Goal: Task Accomplishment & Management: Book appointment/travel/reservation

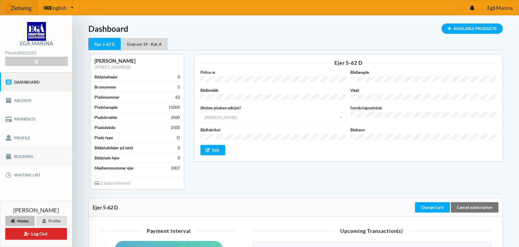
click at [23, 155] on link "Booking" at bounding box center [36, 156] width 72 height 18
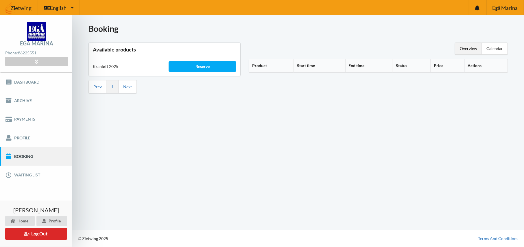
click at [262, 65] on th "Product" at bounding box center [271, 66] width 44 height 14
click at [269, 64] on icon at bounding box center [269, 65] width 5 height 4
click at [23, 79] on link "Dashboard" at bounding box center [36, 82] width 72 height 18
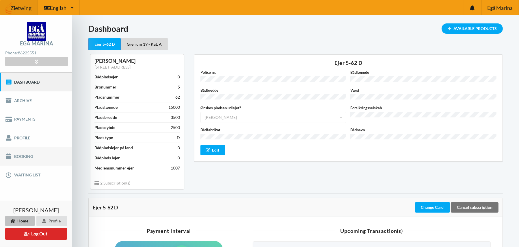
click at [23, 154] on link "Booking" at bounding box center [36, 156] width 72 height 18
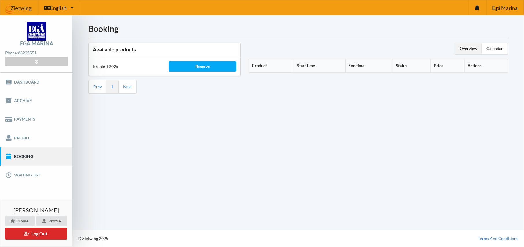
click at [439, 66] on th "Price" at bounding box center [447, 66] width 34 height 14
click at [438, 65] on icon at bounding box center [437, 65] width 5 height 4
click at [34, 59] on icon at bounding box center [36, 61] width 7 height 5
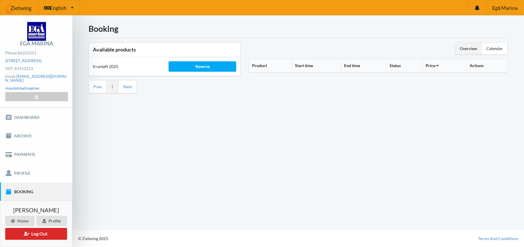
click at [14, 186] on link "Booking" at bounding box center [36, 191] width 72 height 18
click at [19, 183] on link "Booking" at bounding box center [36, 191] width 72 height 18
click at [38, 94] on icon at bounding box center [36, 96] width 7 height 5
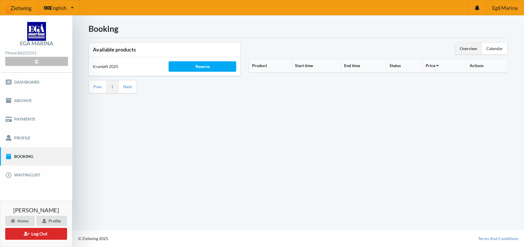
click at [37, 61] on icon at bounding box center [36, 61] width 7 height 5
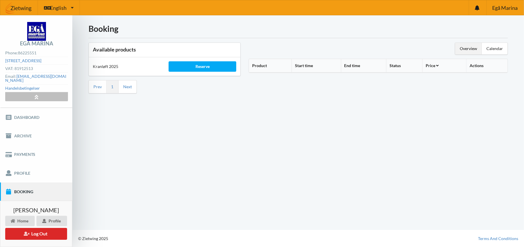
click at [35, 94] on icon at bounding box center [36, 96] width 7 height 5
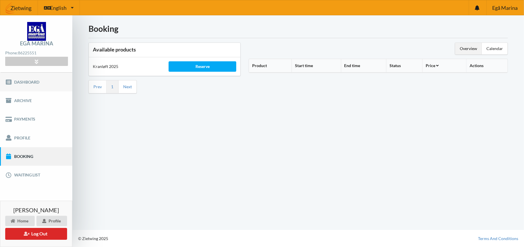
click at [28, 80] on link "Dashboard" at bounding box center [36, 82] width 72 height 18
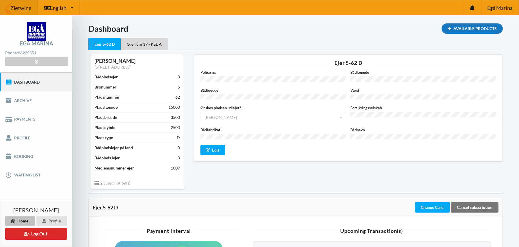
click at [462, 25] on div "Available Products" at bounding box center [472, 28] width 61 height 10
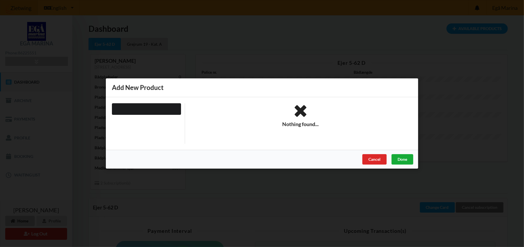
click at [402, 157] on div "Done" at bounding box center [402, 159] width 22 height 10
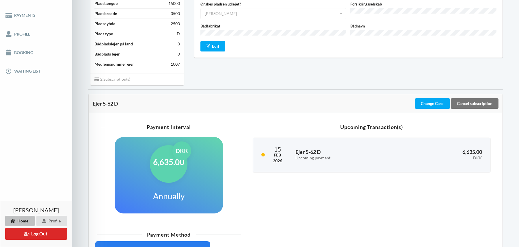
scroll to position [144, 0]
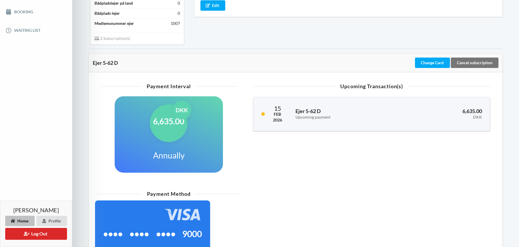
click at [14, 220] on icon at bounding box center [13, 220] width 5 height 3
click at [53, 217] on div "Profile" at bounding box center [51, 221] width 31 height 10
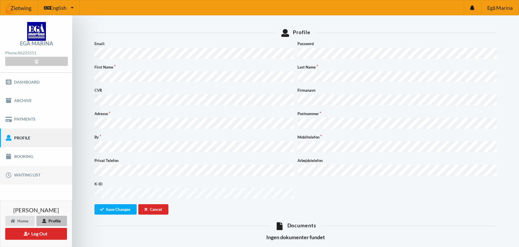
click at [24, 173] on link "Waiting list" at bounding box center [36, 175] width 72 height 18
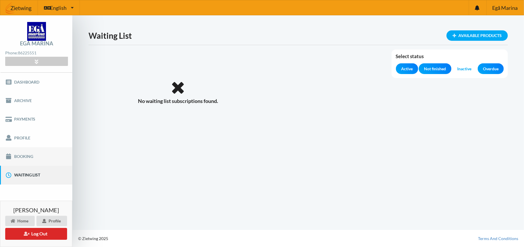
click at [24, 154] on link "Booking" at bounding box center [36, 156] width 72 height 18
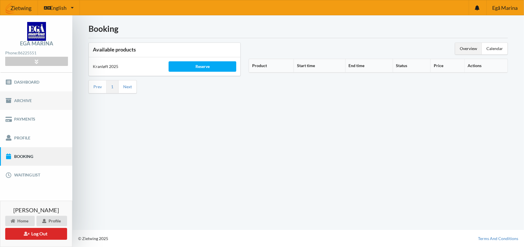
click at [19, 97] on link "Archive" at bounding box center [36, 100] width 72 height 18
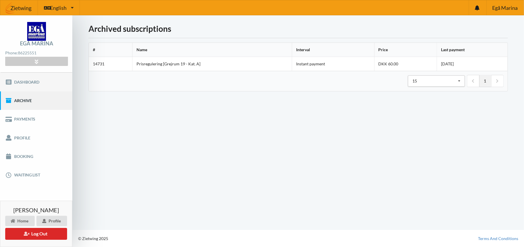
click at [23, 79] on link "Dashboard" at bounding box center [36, 82] width 72 height 18
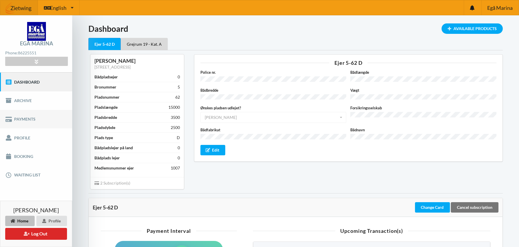
click at [17, 116] on link "Payments" at bounding box center [36, 119] width 72 height 18
click at [148, 42] on div "Grejrum 19 - Kat. A" at bounding box center [144, 44] width 47 height 12
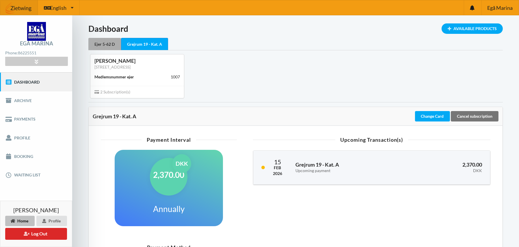
click at [103, 41] on div "Ejer 5-62 D" at bounding box center [104, 44] width 33 height 12
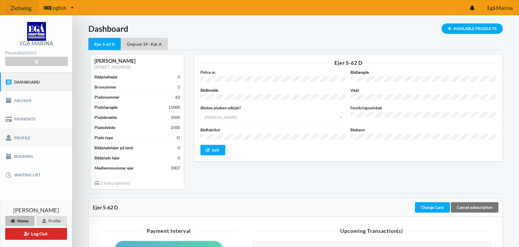
click at [14, 135] on link "Profile" at bounding box center [36, 137] width 72 height 18
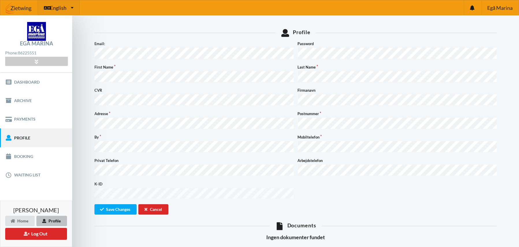
click at [71, 6] on icon at bounding box center [72, 7] width 3 height 4
click at [55, 35] on link "Danish" at bounding box center [58, 35] width 41 height 13
click at [80, 98] on div "Profil Noget gik galt... Email: Adgangskode Fornavn Efternavn CVR Firmanavn Adr…" at bounding box center [295, 210] width 447 height 390
click at [27, 156] on link "Booking" at bounding box center [36, 156] width 72 height 18
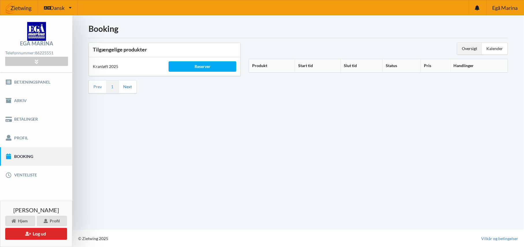
click at [128, 85] on link "Next" at bounding box center [127, 86] width 9 height 5
click at [94, 86] on link "Prev" at bounding box center [97, 86] width 8 height 5
click at [200, 103] on div "Booking Tilgængelige produkter Kranløft 2025 Reserver Prev 1 Next Oversigt Kale…" at bounding box center [297, 122] width 451 height 214
click at [499, 48] on div "Kalender" at bounding box center [494, 49] width 26 height 12
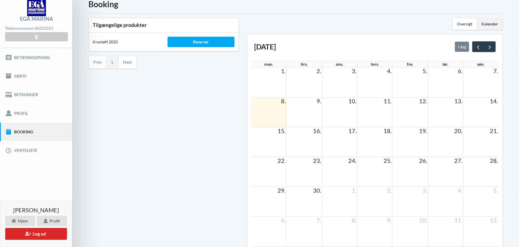
scroll to position [58, 0]
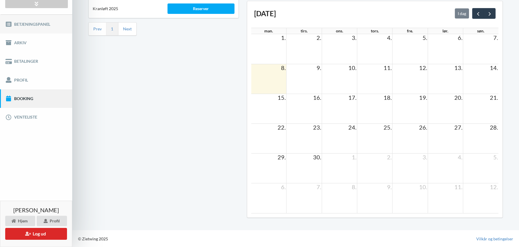
click at [21, 77] on link "Profil" at bounding box center [36, 80] width 72 height 18
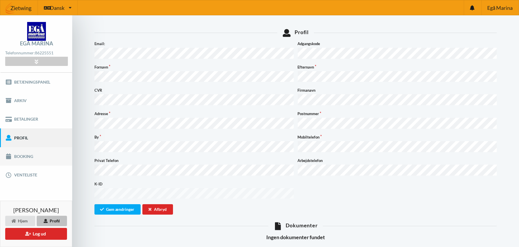
click at [30, 153] on link "Booking" at bounding box center [36, 156] width 72 height 18
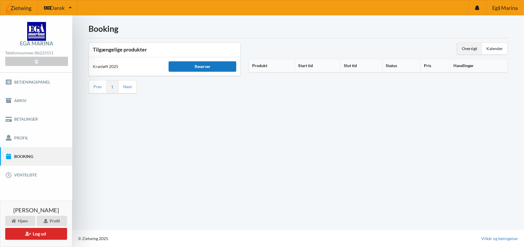
click at [199, 65] on div "Reserver" at bounding box center [202, 66] width 68 height 10
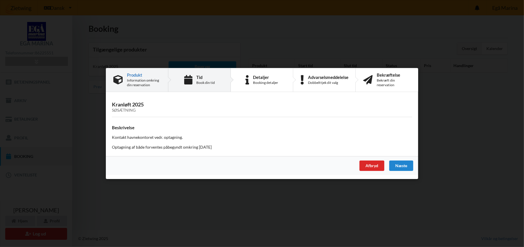
click at [197, 76] on div "Tid" at bounding box center [205, 77] width 18 height 5
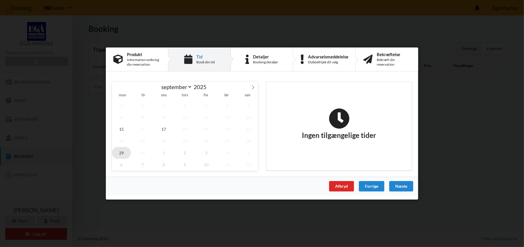
click at [122, 150] on span "29" at bounding box center [121, 153] width 19 height 12
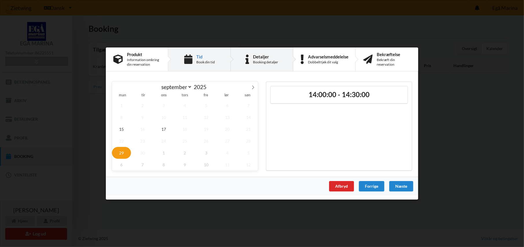
click at [255, 56] on div "Detaljer" at bounding box center [265, 56] width 25 height 5
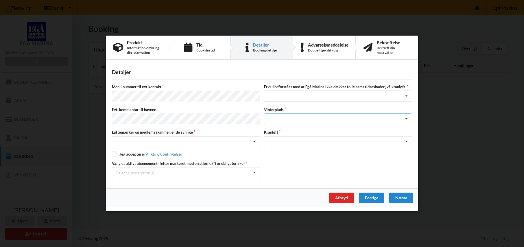
click at [407, 118] on icon at bounding box center [406, 119] width 9 height 11
click at [407, 96] on icon at bounding box center [406, 96] width 9 height 11
click at [115, 153] on input "checkbox" at bounding box center [114, 153] width 5 height 5
checkbox input "true"
click at [149, 15] on div "Handelsbetingelser Ved at benytte dig af Virksomhedens juridiske navn services …" at bounding box center [262, 123] width 524 height 247
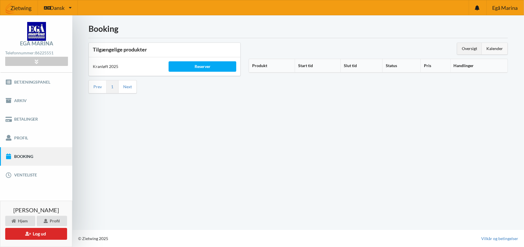
click at [496, 47] on div "Kalender" at bounding box center [494, 49] width 26 height 12
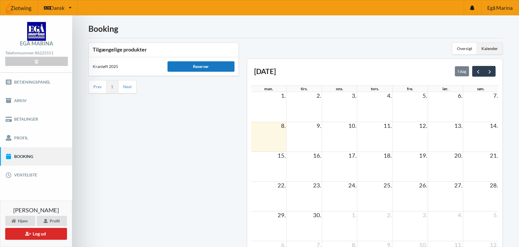
click at [202, 67] on div "Reserver" at bounding box center [201, 66] width 67 height 10
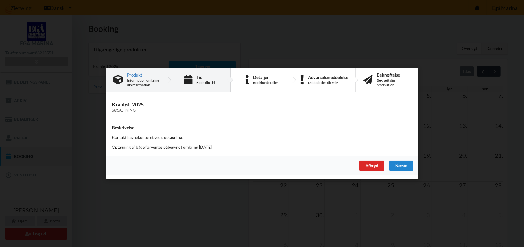
click at [199, 78] on div "Tid" at bounding box center [205, 77] width 18 height 5
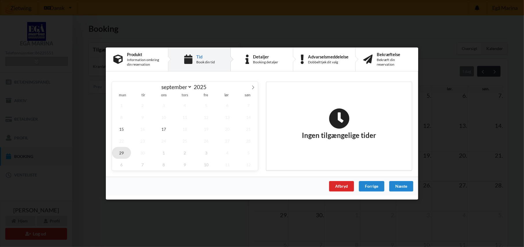
click at [123, 151] on span "29" at bounding box center [121, 153] width 19 height 12
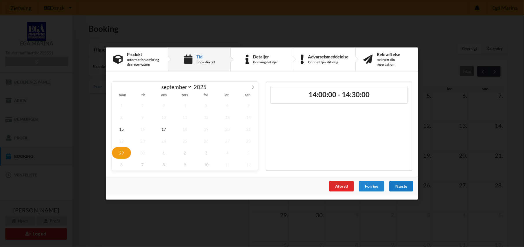
click at [404, 186] on div "Næste" at bounding box center [401, 186] width 24 height 10
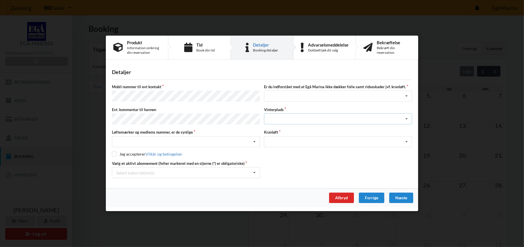
click at [407, 118] on icon at bounding box center [406, 119] width 9 height 11
click at [406, 96] on icon at bounding box center [406, 96] width 9 height 11
click at [405, 97] on icon at bounding box center [406, 96] width 9 height 11
click at [407, 97] on icon at bounding box center [406, 96] width 9 height 11
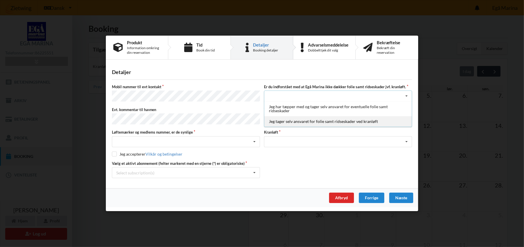
click at [303, 121] on div "Jeg tager selv ansvaret for folie samt ridseskader ved kranløft" at bounding box center [337, 121] width 147 height 11
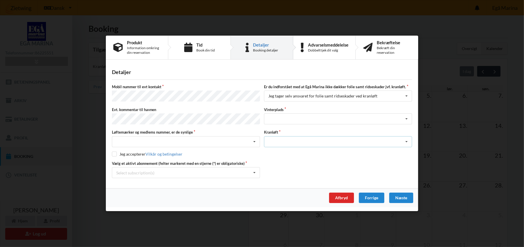
click at [408, 138] on icon at bounding box center [406, 141] width 9 height 11
click at [281, 151] on div "Optagning" at bounding box center [337, 152] width 147 height 11
click at [406, 119] on icon at bounding box center [406, 119] width 9 height 11
click at [129, 138] on div "Nej, jeg kontakter havnekontoret inden løftet Ja, mine mærker er synlige og int…" at bounding box center [186, 141] width 148 height 11
click at [165, 162] on div "Ja, mine mærker er synlige og intakte" at bounding box center [185, 162] width 147 height 11
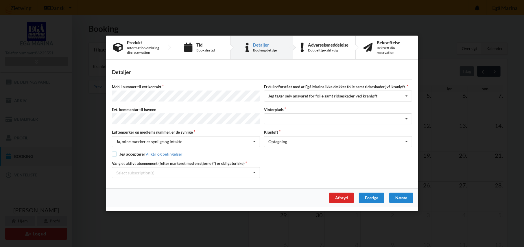
click at [113, 152] on input "checkbox" at bounding box center [114, 153] width 5 height 5
checkbox input "true"
click at [139, 173] on div "Select subscription(s)" at bounding box center [135, 172] width 38 height 5
click at [136, 181] on div "* Ejer 5-62 D" at bounding box center [185, 183] width 147 height 11
click at [294, 176] on div "Vælg et aktivt abonnement (felter markeret med en stjerne (*) er obligatoriske)…" at bounding box center [262, 169] width 304 height 17
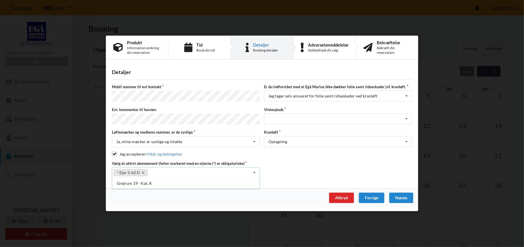
click at [255, 171] on icon at bounding box center [254, 173] width 9 height 11
click at [294, 164] on div "Vælg et aktivt abonnement (felter markeret med en stjerne (*) er obligatoriske)…" at bounding box center [262, 169] width 304 height 17
click at [405, 116] on icon at bounding box center [406, 119] width 9 height 11
click at [405, 117] on icon at bounding box center [406, 119] width 9 height 11
click at [288, 118] on div "Landplads nr. 1 Landplads nr. 2 Landplads nr.3 Landplads nr. 4 Landplads nr. 5 …" at bounding box center [338, 118] width 148 height 11
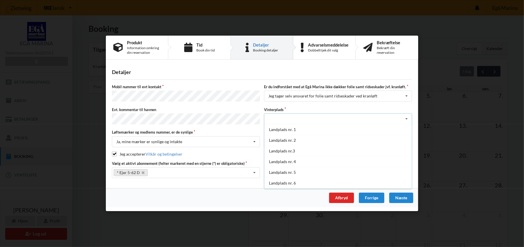
click at [288, 118] on div "Landplads nr. 1 Landplads nr. 2 Landplads nr.3 Landplads nr. 4 Landplads nr. 5 …" at bounding box center [338, 118] width 148 height 11
click at [88, 92] on div "Handelsbetingelser Ved at benytte dig af Virksomhedens juridiske navn services …" at bounding box center [262, 123] width 524 height 247
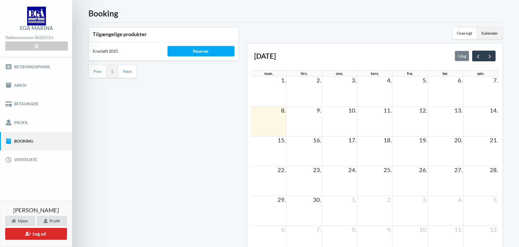
scroll to position [29, 0]
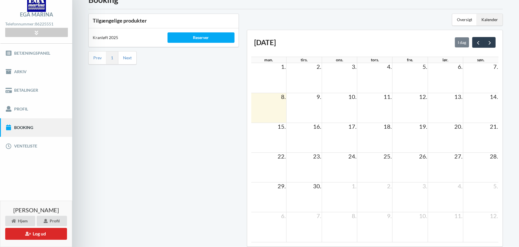
click at [277, 194] on td at bounding box center [268, 197] width 35 height 30
click at [282, 188] on span "29." at bounding box center [281, 185] width 9 height 7
click at [276, 194] on td at bounding box center [268, 197] width 35 height 30
click at [489, 40] on span "next" at bounding box center [490, 43] width 6 height 6
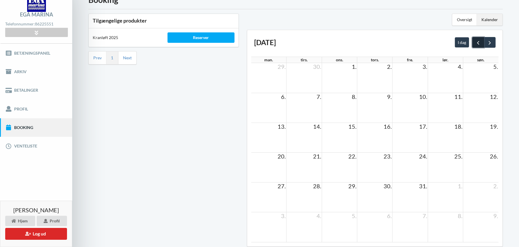
click at [479, 42] on span "prev" at bounding box center [478, 43] width 6 height 6
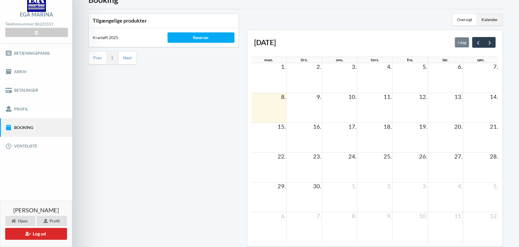
click at [277, 186] on span "29." at bounding box center [281, 185] width 9 height 7
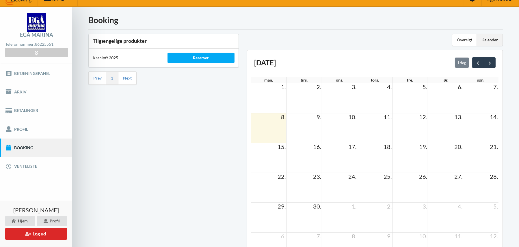
scroll to position [0, 0]
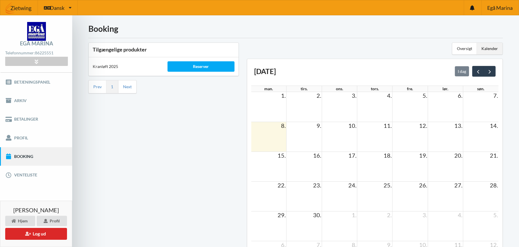
click at [487, 45] on div "Kalender" at bounding box center [490, 49] width 26 height 12
click at [463, 48] on div "Oversigt" at bounding box center [465, 49] width 25 height 12
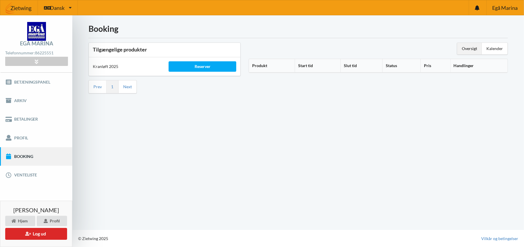
click at [262, 63] on th "Produkt" at bounding box center [272, 66] width 46 height 14
click at [271, 64] on icon at bounding box center [269, 65] width 5 height 4
click at [270, 65] on icon at bounding box center [269, 65] width 5 height 4
click at [491, 49] on div "Kalender" at bounding box center [494, 49] width 26 height 12
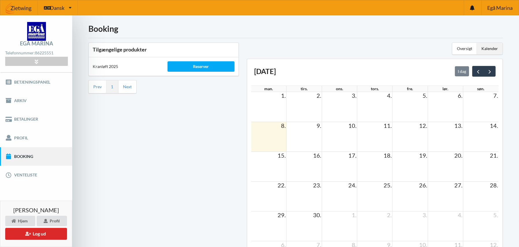
click at [274, 223] on td at bounding box center [268, 226] width 35 height 30
drag, startPoint x: 284, startPoint y: 222, endPoint x: 283, endPoint y: 217, distance: 5.2
click at [283, 220] on td at bounding box center [268, 226] width 35 height 30
click at [283, 215] on span "29." at bounding box center [281, 214] width 9 height 7
click at [490, 70] on span "next" at bounding box center [490, 71] width 6 height 6
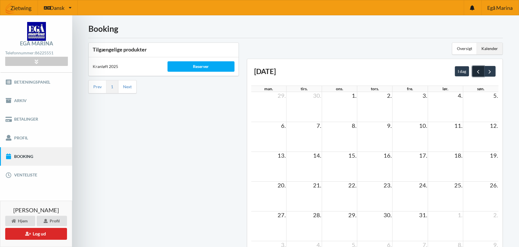
click at [479, 69] on span "prev" at bounding box center [478, 71] width 6 height 6
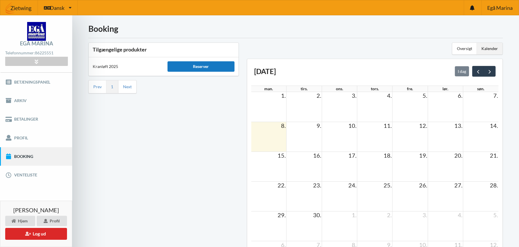
click at [202, 65] on div "Reserver" at bounding box center [201, 66] width 67 height 10
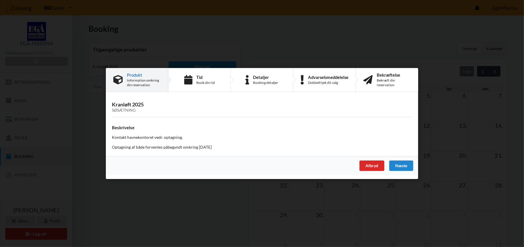
click at [133, 74] on div "Produkt" at bounding box center [144, 75] width 34 height 5
click at [403, 163] on div "Næste" at bounding box center [401, 165] width 24 height 10
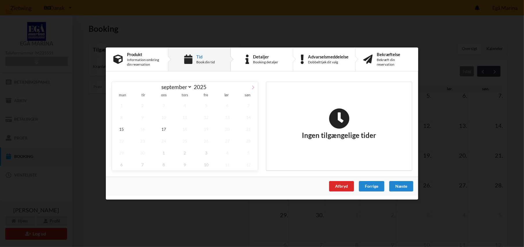
click at [254, 85] on span at bounding box center [253, 86] width 10 height 10
click at [116, 85] on icon at bounding box center [117, 87] width 4 height 4
click at [164, 127] on span "17" at bounding box center [163, 129] width 19 height 12
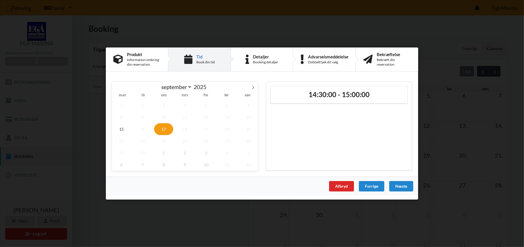
drag, startPoint x: 305, startPoint y: 131, endPoint x: 302, endPoint y: 129, distance: 3.8
click at [305, 131] on div "14:30:00 - 15:00:00" at bounding box center [339, 125] width 146 height 89
click at [253, 87] on icon at bounding box center [253, 87] width 4 height 4
click at [164, 104] on span "1" at bounding box center [163, 105] width 19 height 12
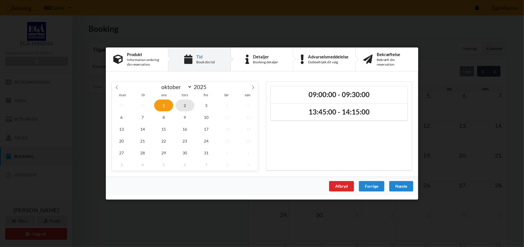
click at [183, 105] on span "2" at bounding box center [184, 105] width 19 height 12
click at [159, 103] on span "1" at bounding box center [163, 105] width 19 height 12
click at [116, 87] on icon at bounding box center [117, 87] width 4 height 4
click at [254, 87] on icon at bounding box center [253, 87] width 4 height 4
select select "9"
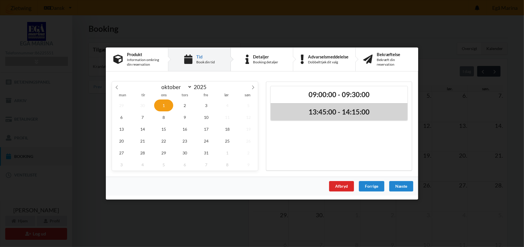
click at [315, 111] on h2 "13:45:00 - 14:15:00" at bounding box center [339, 111] width 129 height 9
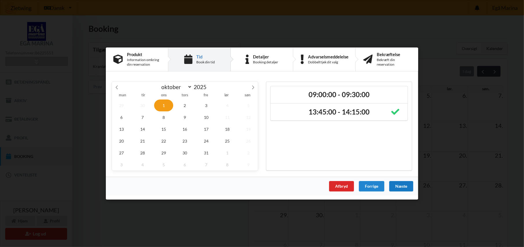
click at [400, 186] on div "Næste" at bounding box center [401, 186] width 24 height 10
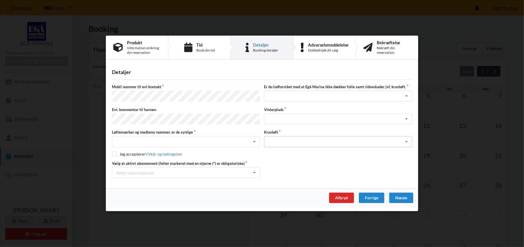
click at [407, 140] on icon at bounding box center [406, 141] width 9 height 11
click at [278, 149] on div "Optagning" at bounding box center [337, 152] width 147 height 11
click at [408, 118] on icon at bounding box center [406, 119] width 9 height 11
click at [408, 95] on icon at bounding box center [406, 96] width 9 height 11
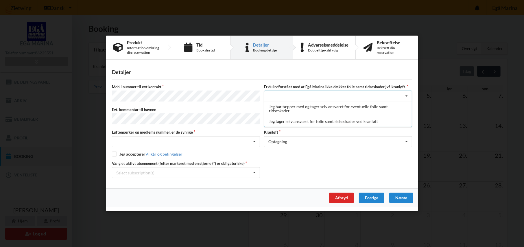
drag, startPoint x: 316, startPoint y: 122, endPoint x: 294, endPoint y: 112, distance: 24.6
click at [316, 122] on div "Jeg tager selv ansvaret for folie samt ridseskader ved kranløft" at bounding box center [337, 121] width 147 height 11
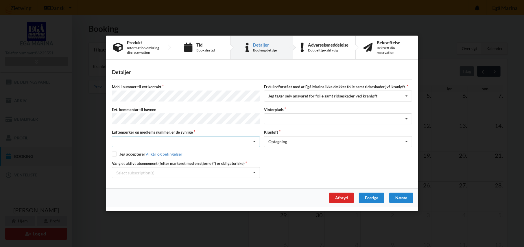
click at [253, 138] on icon at bounding box center [254, 141] width 9 height 11
click at [162, 161] on div "Ja, mine mærker er synlige og intakte" at bounding box center [185, 162] width 147 height 11
click at [113, 153] on input "checkbox" at bounding box center [114, 153] width 5 height 5
checkbox input "true"
click at [255, 172] on icon at bounding box center [254, 173] width 9 height 11
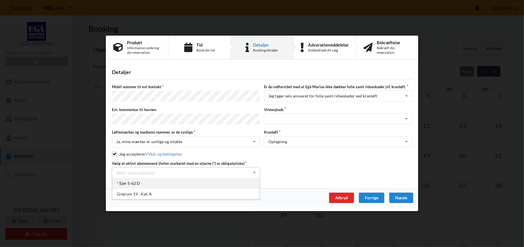
click at [136, 179] on div "* Ejer 5-62 D" at bounding box center [185, 183] width 147 height 11
click at [209, 67] on div "Detaljer [PERSON_NAME] nummer til evt kontakt Er du indforstået med at Egå Mari…" at bounding box center [262, 126] width 312 height 125
click at [340, 197] on div "Afbryd" at bounding box center [341, 198] width 25 height 10
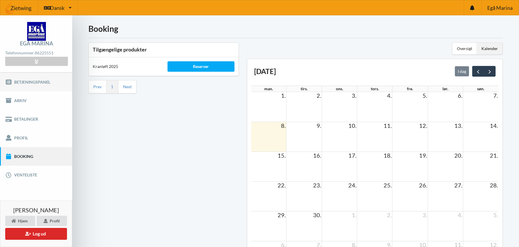
click at [33, 78] on link "Betjeningspanel" at bounding box center [36, 82] width 72 height 18
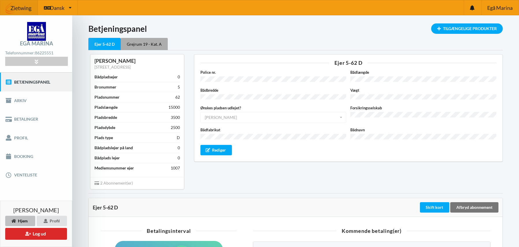
click at [139, 42] on div "Grejrum 19 - Kat. A" at bounding box center [144, 44] width 47 height 12
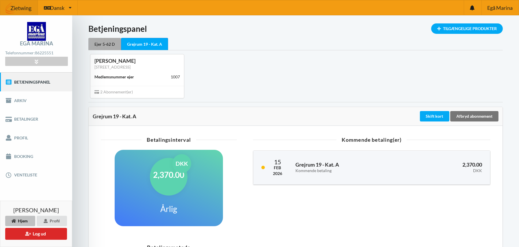
click at [110, 40] on div "Ejer 5-62 D" at bounding box center [104, 44] width 33 height 12
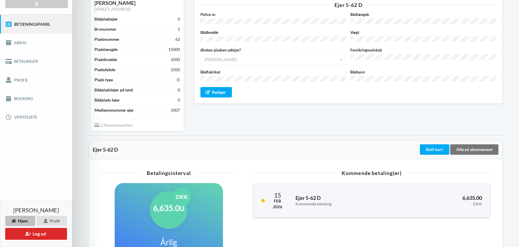
scroll to position [29, 0]
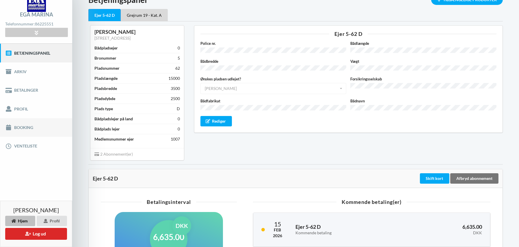
click at [21, 125] on link "Booking" at bounding box center [36, 127] width 72 height 18
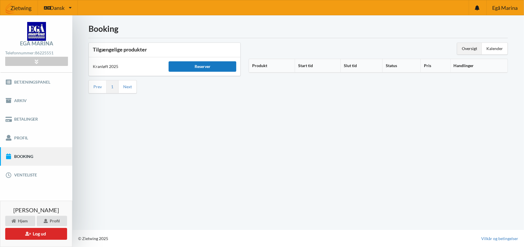
click at [201, 66] on div "Reserver" at bounding box center [202, 66] width 68 height 10
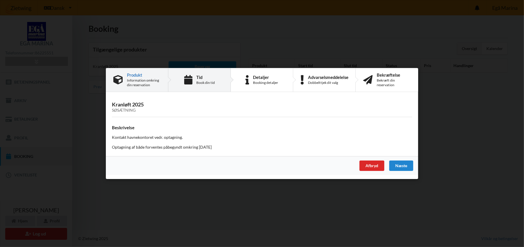
click at [192, 78] on div "Tid Book din tid" at bounding box center [199, 79] width 62 height 23
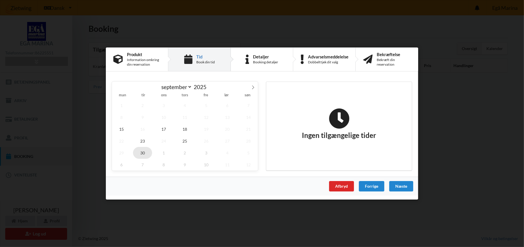
click at [143, 151] on span "30" at bounding box center [142, 153] width 19 height 12
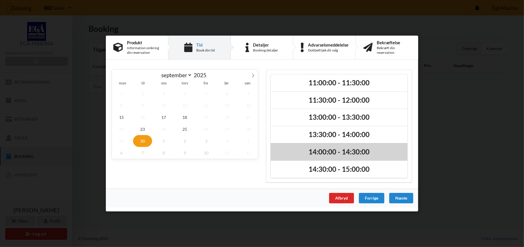
click at [322, 150] on h2 "14:00:00 - 14:30:00" at bounding box center [339, 151] width 129 height 9
